Goal: Check status: Check status

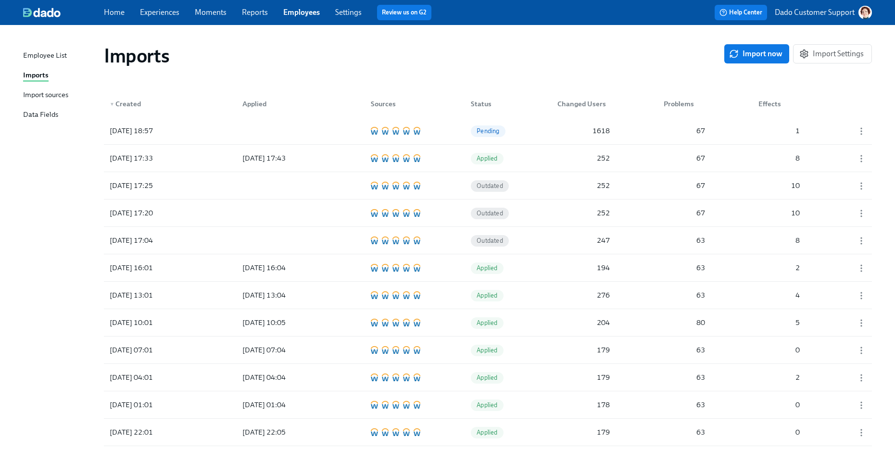
click at [514, 122] on div "[DATE] 18:57 Pending 1618 67 1" at bounding box center [488, 130] width 768 height 27
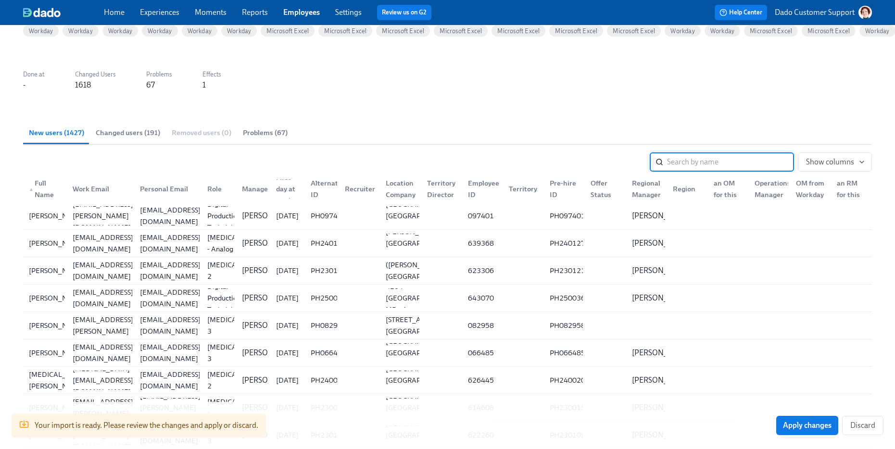
scroll to position [122, 0]
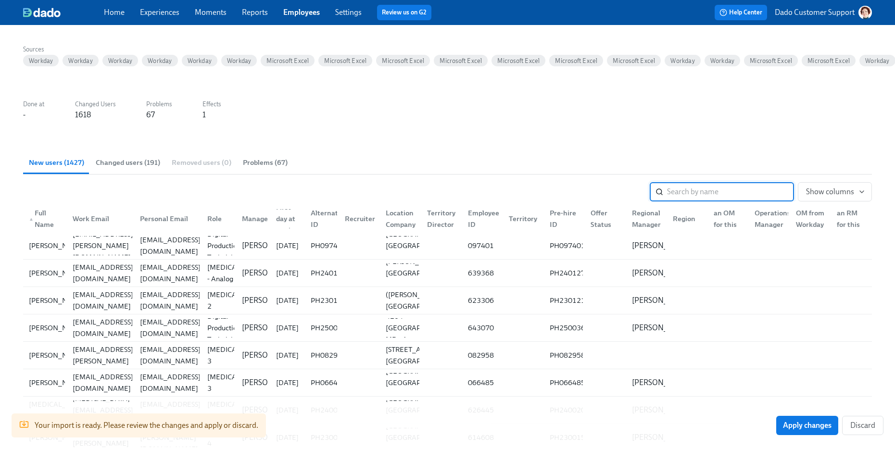
click at [214, 220] on div "Role" at bounding box center [215, 219] width 22 height 12
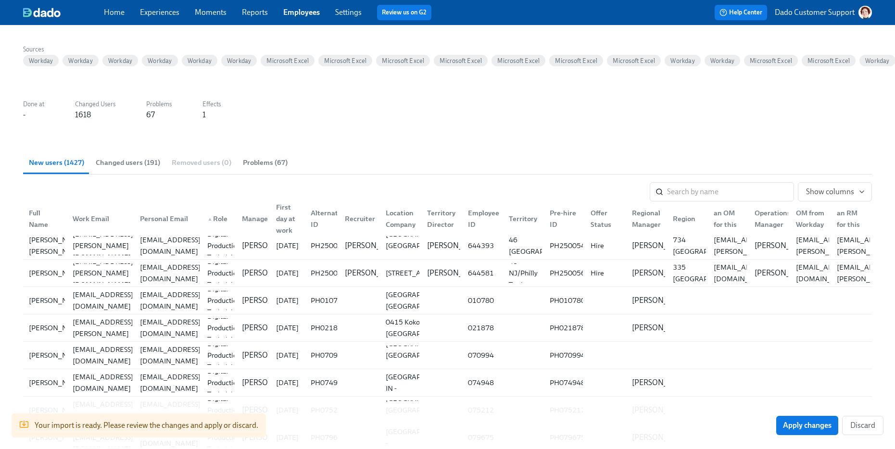
click at [284, 226] on div "First day at work" at bounding box center [287, 219] width 30 height 35
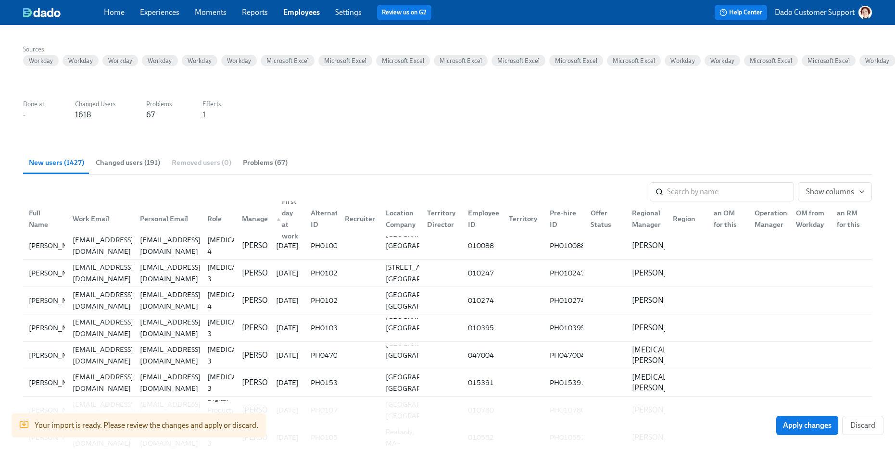
click at [284, 226] on div "▲ First day at work" at bounding box center [287, 219] width 30 height 46
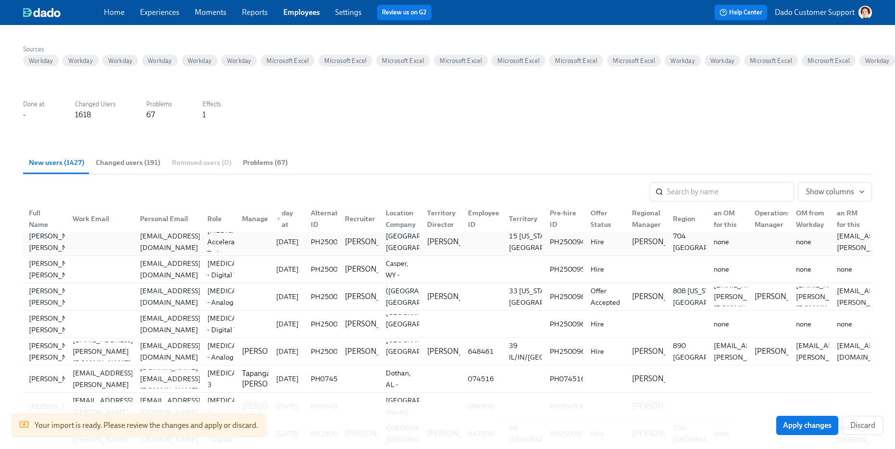
scroll to position [216, 0]
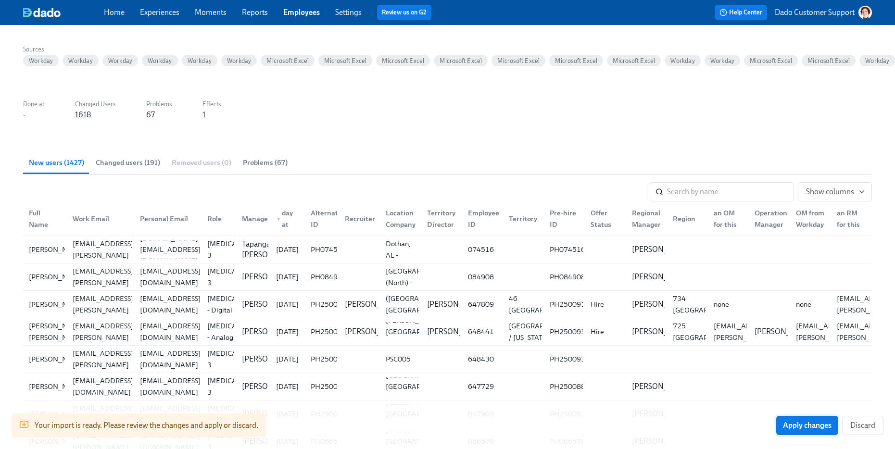
click at [805, 425] on span "Apply changes" at bounding box center [807, 426] width 49 height 10
click at [120, 166] on span "Changed users (191)" at bounding box center [128, 162] width 64 height 11
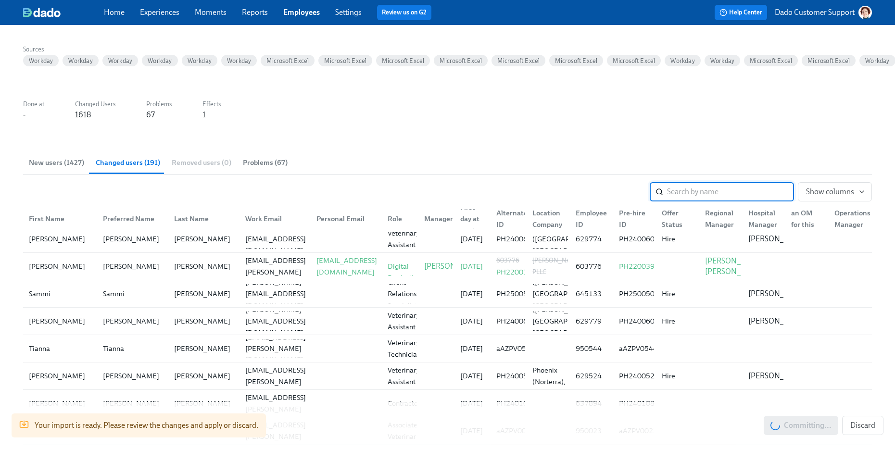
scroll to position [1467, 0]
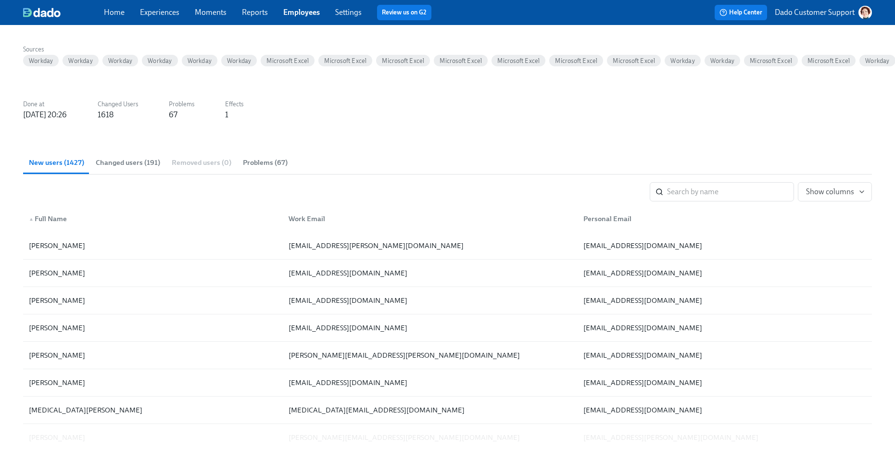
click at [132, 165] on span "Changed users (191)" at bounding box center [128, 162] width 64 height 11
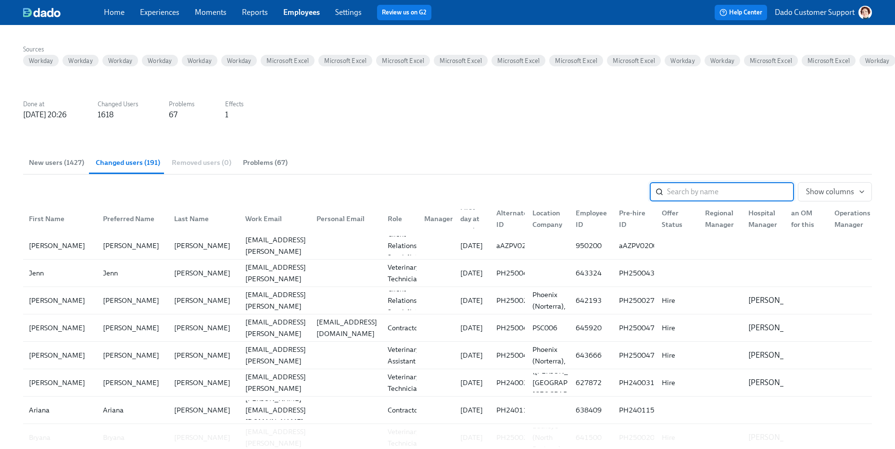
click at [50, 161] on span "New users (1427)" at bounding box center [56, 162] width 55 height 11
